Goal: Task Accomplishment & Management: Manage account settings

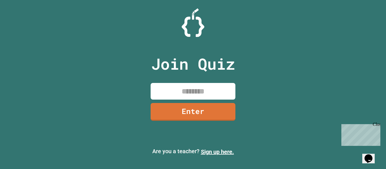
drag, startPoint x: 199, startPoint y: 79, endPoint x: 192, endPoint y: 89, distance: 13.0
click at [199, 79] on div "Join Quiz Enter" at bounding box center [193, 84] width 95 height 141
click at [191, 85] on input at bounding box center [193, 91] width 85 height 17
click at [192, 89] on input at bounding box center [193, 91] width 85 height 17
type input "********"
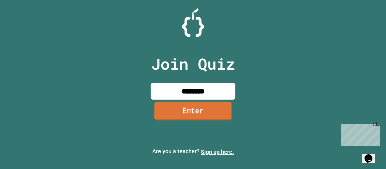
click at [178, 108] on link "Enter" at bounding box center [192, 111] width 77 height 19
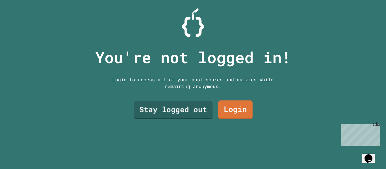
click at [233, 106] on link "Login" at bounding box center [235, 110] width 34 height 19
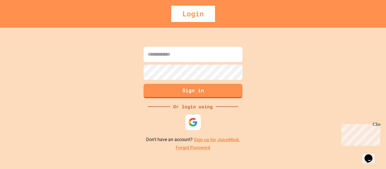
click at [193, 122] on img at bounding box center [193, 122] width 9 height 9
click at [190, 120] on img at bounding box center [193, 122] width 9 height 9
click at [196, 9] on div "Login" at bounding box center [193, 14] width 44 height 16
click at [377, 153] on div "Chat with us now!" at bounding box center [360, 155] width 37 height 5
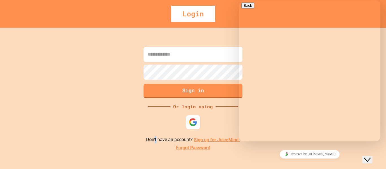
click at [159, 142] on p "Don't have an account? Sign up for JuiceMind." at bounding box center [193, 140] width 94 height 7
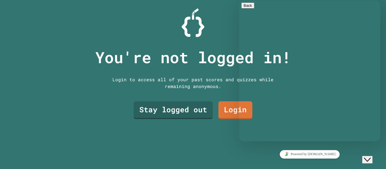
click at [31, 46] on div "You're not logged in! Login to access all of your past scores and quizzes while…" at bounding box center [193, 84] width 386 height 169
click at [163, 111] on link "Stay logged out" at bounding box center [173, 109] width 77 height 19
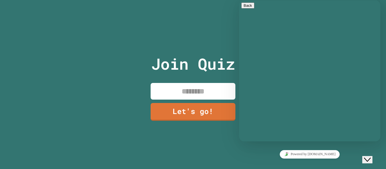
click at [172, 93] on input at bounding box center [193, 91] width 85 height 17
type input "*******"
click at [193, 107] on link "Let's go!" at bounding box center [192, 111] width 85 height 18
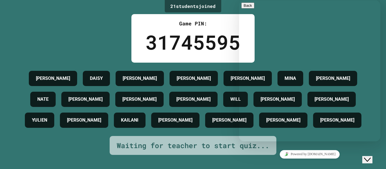
click at [239, 0] on div "Rate this chat Upload File Insert emoji" at bounding box center [239, 0] width 0 height 0
click at [239, 0] on textarea at bounding box center [239, 0] width 0 height 0
type textarea "**********"
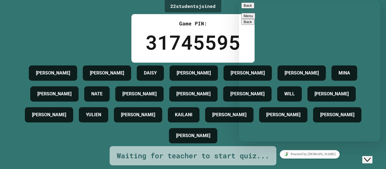
click at [245, 5] on button "Back" at bounding box center [247, 6] width 13 height 6
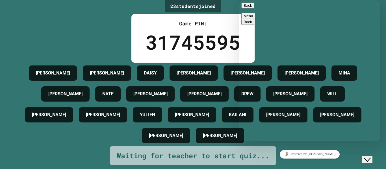
click at [247, 7] on button "Back" at bounding box center [247, 6] width 13 height 6
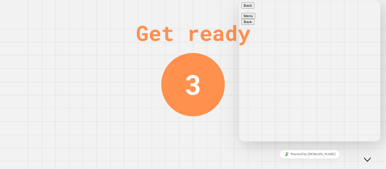
click at [251, 8] on button "Back" at bounding box center [247, 6] width 13 height 6
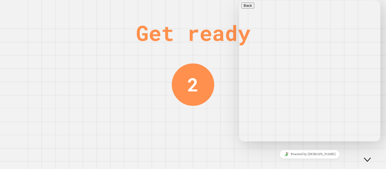
click at [370, 156] on button "Close Chat This icon closes the chat window." at bounding box center [367, 159] width 10 height 7
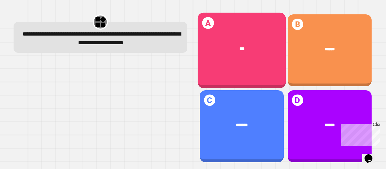
click at [208, 62] on div "A ***" at bounding box center [242, 51] width 88 height 76
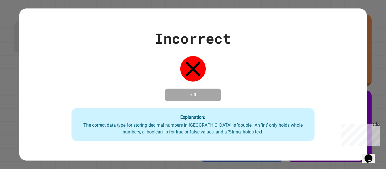
click at [370, 27] on div "Incorrect + 0 Explanation: The correct data type for storing decimal numbers in…" at bounding box center [193, 84] width 386 height 169
click at [366, 47] on div "Incorrect + 0 Explanation: The correct data type for storing decimal numbers in…" at bounding box center [193, 84] width 386 height 169
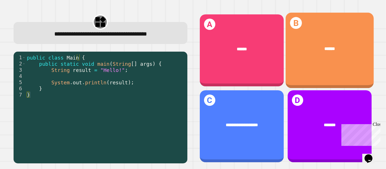
click at [321, 62] on div "B ******" at bounding box center [330, 51] width 88 height 76
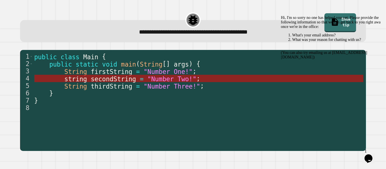
click at [122, 78] on span "secondString" at bounding box center [113, 78] width 45 height 7
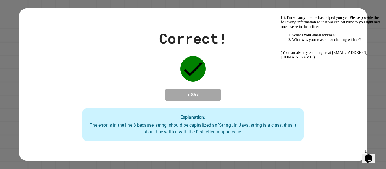
click at [372, 155] on icon "Chat widget" at bounding box center [369, 159] width 8 height 8
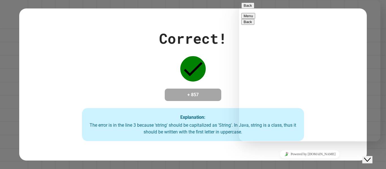
click at [371, 157] on icon "Close Chat This icon closes the chat window." at bounding box center [367, 160] width 7 height 7
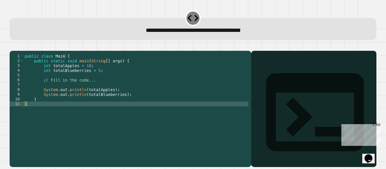
drag, startPoint x: 57, startPoint y: 102, endPoint x: 55, endPoint y: 98, distance: 5.1
click at [56, 100] on div "public class Main { public static void main ( String [ ] args ) { int totalAppl…" at bounding box center [135, 104] width 225 height 101
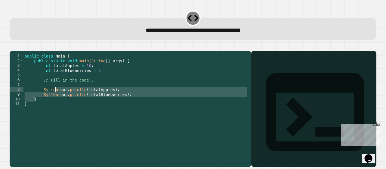
click at [53, 95] on div "public class Main { public static void main ( String [ ] args ) { int totalAppl…" at bounding box center [135, 104] width 225 height 101
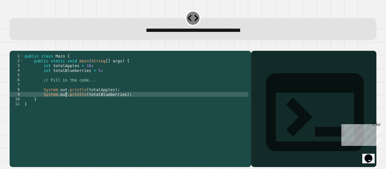
click at [66, 104] on div "public class Main { public static void main ( String [ ] args ) { int totalAppl…" at bounding box center [135, 104] width 225 height 101
click at [95, 79] on div "public class Main { public static void main ( String [ ] args ) { int totalAppl…" at bounding box center [135, 104] width 225 height 101
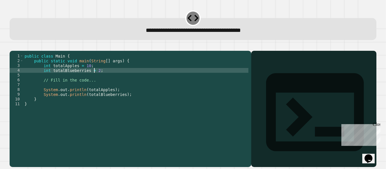
scroll to position [0, 5]
click at [202, 126] on div "public class Main { public static void main ( String [ ] args ) { int totalAppl…" at bounding box center [135, 104] width 225 height 101
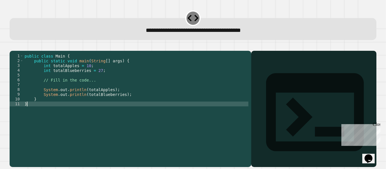
scroll to position [0, 0]
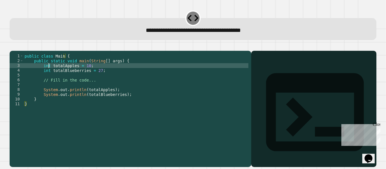
click at [49, 75] on div "public class Main { public static void main ( String [ ] args ) { int totalAppl…" at bounding box center [135, 104] width 225 height 101
click at [50, 81] on div "public class Main { public static void main ( String [ ] args ) { int totalAppl…" at bounding box center [135, 104] width 225 height 101
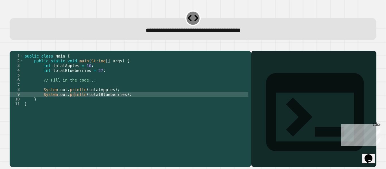
click at [75, 107] on div "public class Main { public static void main ( String [ ] args ) { int totalAppl…" at bounding box center [135, 104] width 225 height 101
type textarea "**********"
click at [12, 46] on icon "button" at bounding box center [12, 46] width 0 height 0
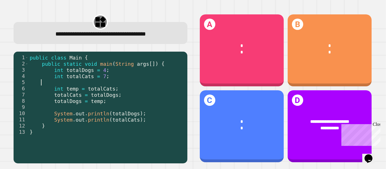
click at [64, 86] on div "public class Main { public static void main ( String args [ ]) { int totalDogs …" at bounding box center [107, 108] width 156 height 106
click at [66, 99] on div "public class Main { public static void main ( String args [ ]) { int totalDogs …" at bounding box center [107, 108] width 156 height 106
click at [65, 108] on div "public class Main { public static void main ( String args [ ]) { int totalDogs …" at bounding box center [107, 108] width 156 height 106
click at [63, 98] on div "public class Main { public static void main ( String args [ ]) { int totalDogs …" at bounding box center [107, 108] width 156 height 106
click at [68, 120] on div "public class Main { public static void main ( String args [ ]) { int totalDogs …" at bounding box center [107, 108] width 156 height 106
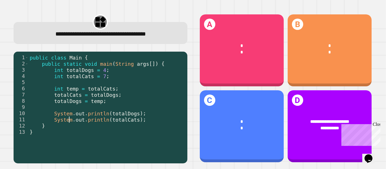
type textarea "**********"
click at [47, 64] on div "public class Main { public static void main ( String args [ ]) { int totalDogs …" at bounding box center [107, 108] width 156 height 106
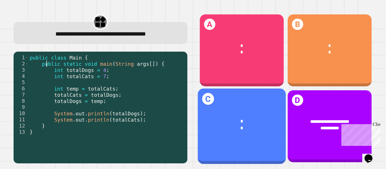
click at [263, 117] on div "* *" at bounding box center [242, 125] width 88 height 32
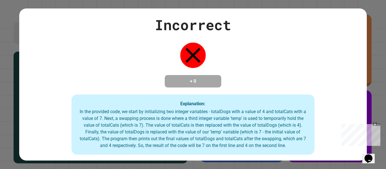
click at [0, 84] on div "Incorrect + 0 Explanation: In the provided code, we start by initializing two i…" at bounding box center [193, 84] width 386 height 169
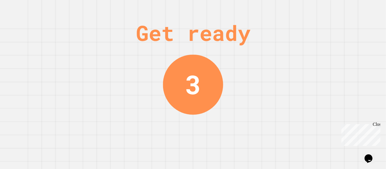
click at [378, 127] on div "Close" at bounding box center [376, 125] width 7 height 7
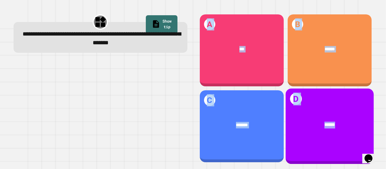
drag, startPoint x: 7, startPoint y: 88, endPoint x: 347, endPoint y: 124, distance: 341.9
click at [347, 124] on div "**********" at bounding box center [193, 84] width 386 height 169
click at [359, 142] on div "D ******" at bounding box center [330, 127] width 88 height 76
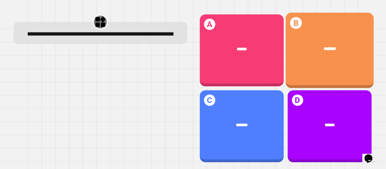
click at [325, 49] on span "*******" at bounding box center [330, 48] width 12 height 5
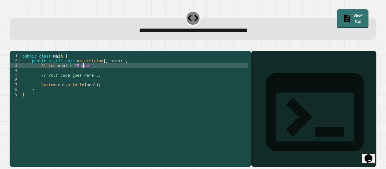
click at [84, 75] on div "public class Main { public static void main ( String [ ] args ) { String meal =…" at bounding box center [134, 104] width 227 height 101
type textarea "**********"
click at [12, 46] on button "button" at bounding box center [12, 46] width 0 height 0
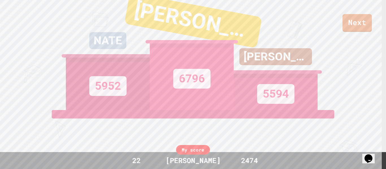
drag, startPoint x: 376, startPoint y: 160, endPoint x: 366, endPoint y: 163, distance: 10.4
click at [375, 160] on button "Opens Chat This icon Opens the chat window." at bounding box center [368, 159] width 12 height 10
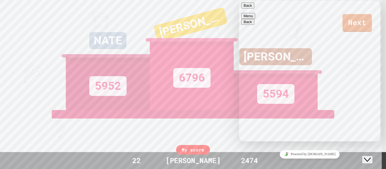
click at [239, 0] on div "Rate this chat Upload File Insert emoji" at bounding box center [239, 0] width 0 height 0
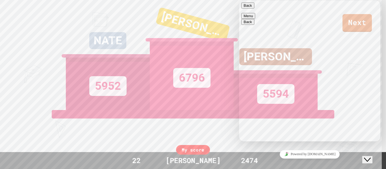
click at [239, 0] on textarea at bounding box center [239, 0] width 0 height 0
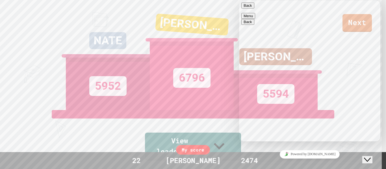
type textarea "**********"
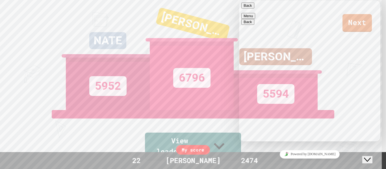
click at [239, 0] on textarea "**********" at bounding box center [239, 0] width 0 height 0
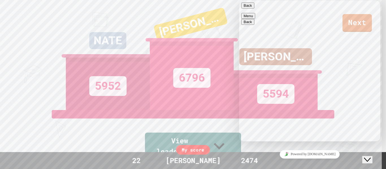
type textarea "**********"
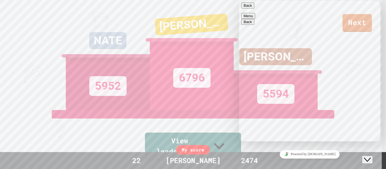
click at [371, 158] on icon "Chat widget" at bounding box center [367, 160] width 7 height 4
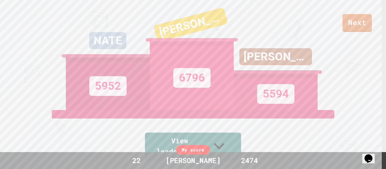
drag, startPoint x: 369, startPoint y: 158, endPoint x: 379, endPoint y: 164, distance: 11.8
click html "Opens Chat This icon Opens the chat window."
click at [373, 157] on icon "Opens Chat This icon Opens the chat window." at bounding box center [368, 158] width 9 height 9
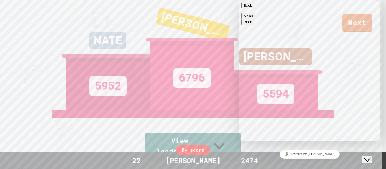
scroll to position [13, 0]
drag, startPoint x: 368, startPoint y: 153, endPoint x: 372, endPoint y: 162, distance: 10.0
click at [368, 157] on icon "Close Chat This icon closes the chat window." at bounding box center [367, 160] width 7 height 7
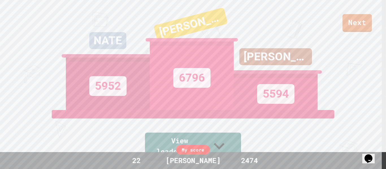
click at [364, 154] on div "Opens Chat This icon Opens the chat window." at bounding box center [368, 158] width 9 height 9
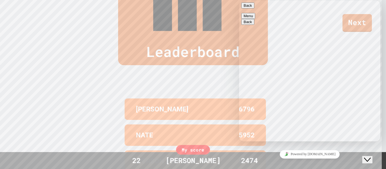
click at [140, 96] on div "[PERSON_NAME] 6796 NATE 5952 [PERSON_NAME] 5594 [PERSON_NAME] 5567 [PERSON_NAME…" at bounding box center [192, 161] width 141 height 130
click at [118, 94] on div "Leaderboard [PERSON_NAME] 6796 NATE 5952 [PERSON_NAME] 5594 [PERSON_NAME] 5567 …" at bounding box center [193, 91] width 386 height 315
click at [239, 0] on textarea "**********" at bounding box center [239, 0] width 0 height 0
click at [253, 14] on span "Menu" at bounding box center [253, 16] width 0 height 4
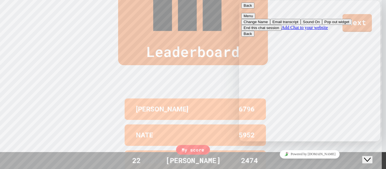
click at [270, 21] on button "Change Name" at bounding box center [255, 22] width 29 height 6
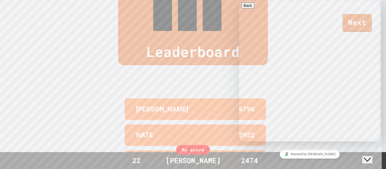
scroll to position [0, 0]
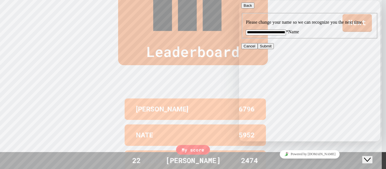
drag, startPoint x: 337, startPoint y: 58, endPoint x: 0, endPoint y: 20, distance: 339.1
click html "Back Please change your name so we can recognize you the next time. * Name Canc…"
type input "*"
type input "**********"
click at [274, 49] on button "Submit" at bounding box center [266, 46] width 16 height 6
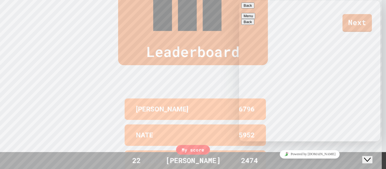
scroll to position [13, 0]
drag, startPoint x: 373, startPoint y: 7, endPoint x: 370, endPoint y: 6, distance: 3.4
click at [255, 13] on button "Menu" at bounding box center [248, 16] width 14 height 6
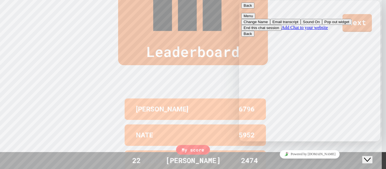
click at [270, 23] on button "Change Name" at bounding box center [255, 22] width 29 height 6
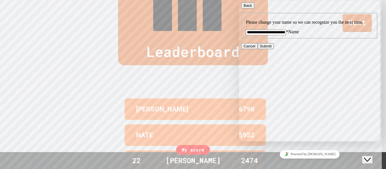
scroll to position [0, 0]
click at [243, 8] on div "Back" at bounding box center [309, 6] width 137 height 6
click at [242, 8] on div "Back" at bounding box center [309, 6] width 137 height 6
click at [244, 7] on icon "button" at bounding box center [244, 5] width 0 height 4
